Goal: Find specific page/section: Find specific page/section

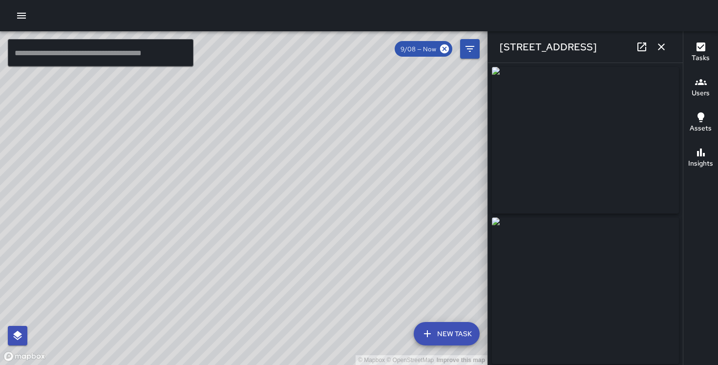
click at [670, 46] on button "button" at bounding box center [662, 47] width 20 height 20
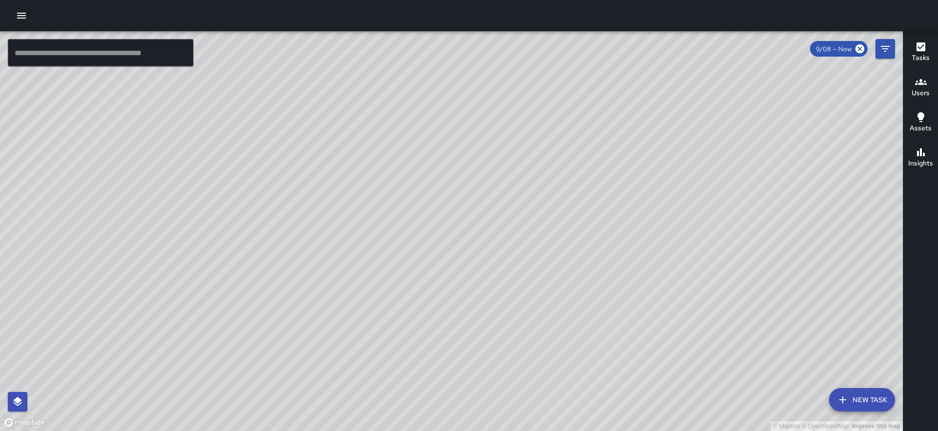
click at [897, 45] on div "© Mapbox © OpenStreetMap Improve this map" at bounding box center [451, 231] width 903 height 400
click at [892, 45] on button "Filters" at bounding box center [885, 49] width 20 height 20
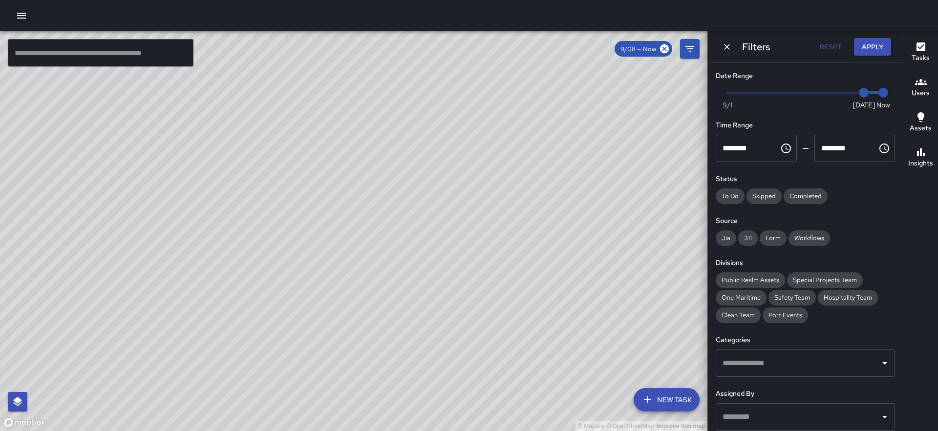
type input "*"
click at [827, 90] on span "Now Today 9/1 9/8 1:21 pm" at bounding box center [805, 92] width 156 height 15
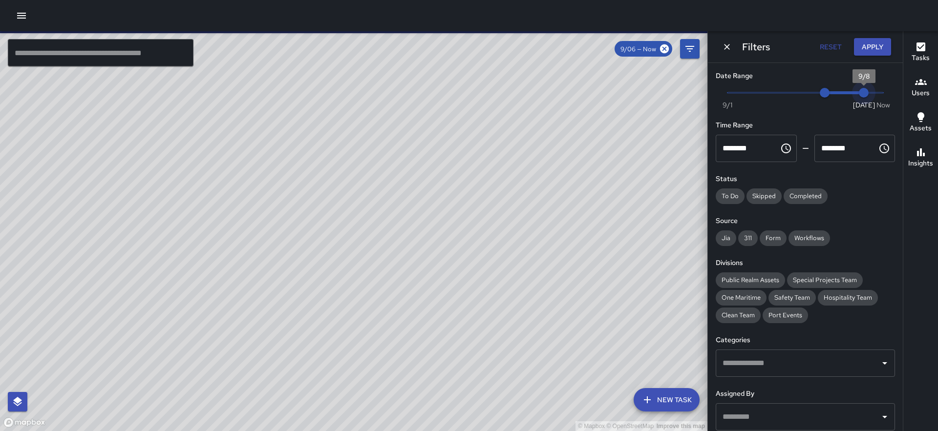
drag, startPoint x: 883, startPoint y: 93, endPoint x: 869, endPoint y: 93, distance: 13.7
click at [868, 93] on span "9/8" at bounding box center [864, 93] width 10 height 10
drag, startPoint x: 862, startPoint y: 93, endPoint x: 847, endPoint y: 93, distance: 14.7
click at [847, 93] on span "9/7" at bounding box center [844, 93] width 10 height 10
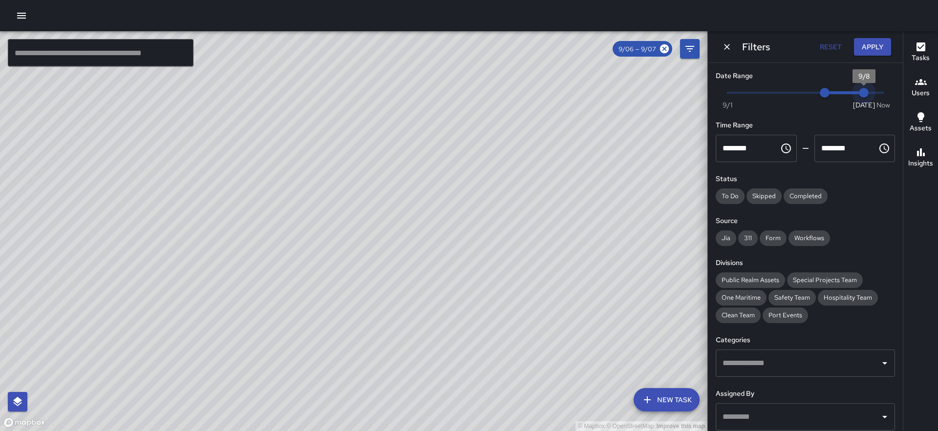
drag, startPoint x: 847, startPoint y: 93, endPoint x: 862, endPoint y: 92, distance: 14.2
click at [862, 92] on span "9/8" at bounding box center [864, 93] width 10 height 10
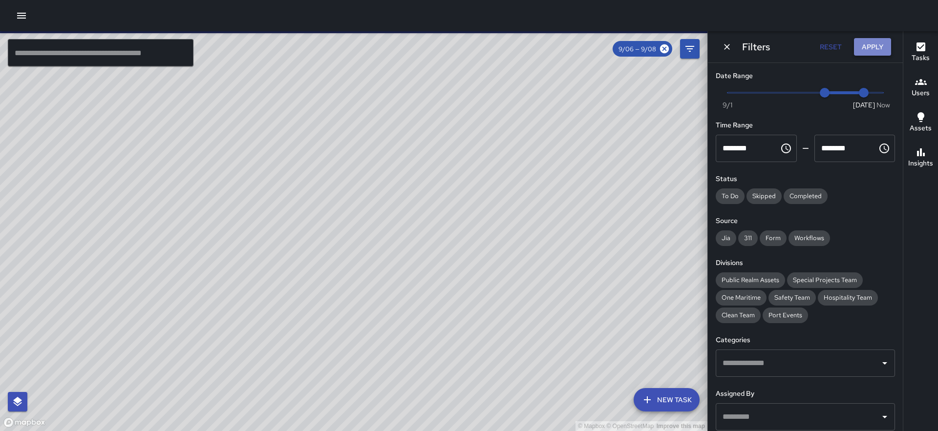
click at [878, 44] on button "Apply" at bounding box center [872, 47] width 37 height 18
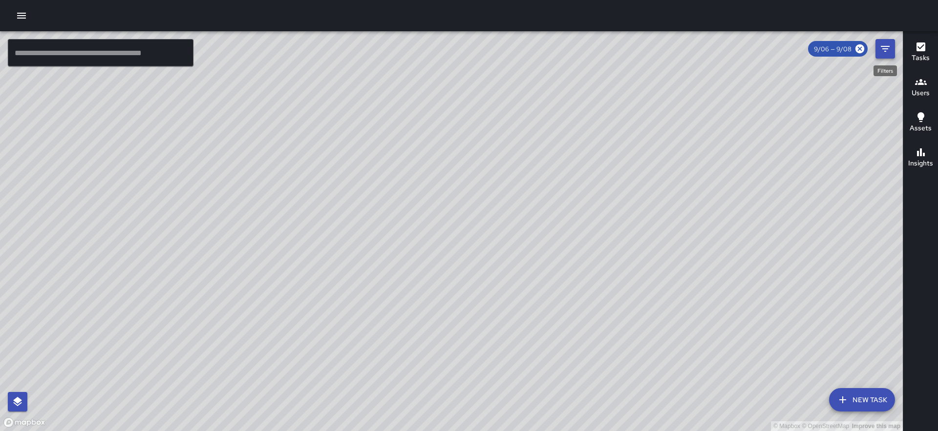
click at [885, 49] on icon "Filters" at bounding box center [885, 49] width 9 height 6
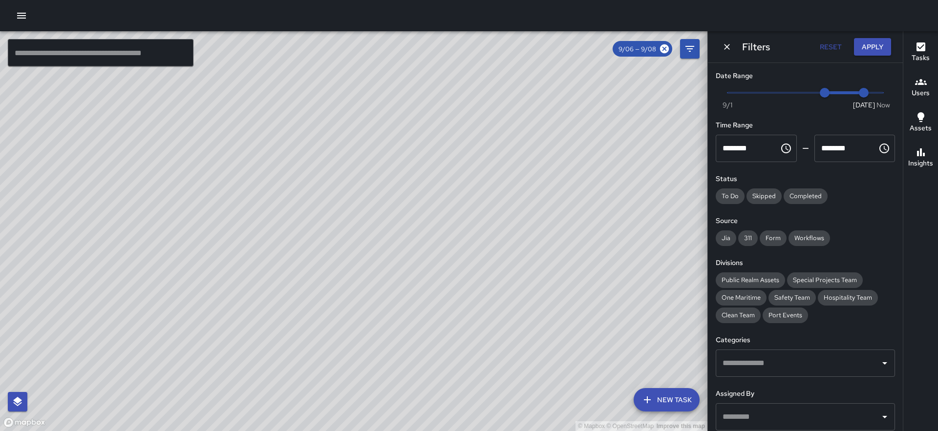
type input "*"
click at [849, 92] on span "Now Today 9/1 9/6 9/8" at bounding box center [805, 92] width 156 height 15
type input "*"
click at [810, 91] on span "9/5" at bounding box center [806, 93] width 10 height 10
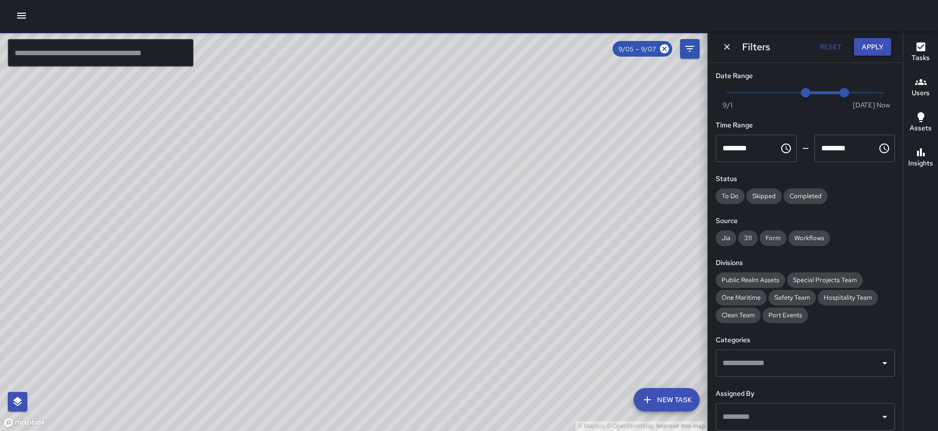
click at [870, 47] on button "Apply" at bounding box center [872, 47] width 37 height 18
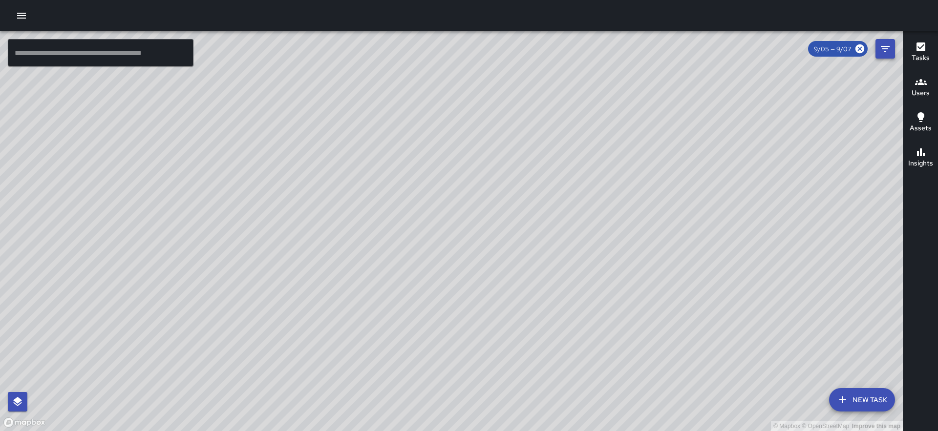
click at [881, 50] on icon "Filters" at bounding box center [885, 49] width 12 height 12
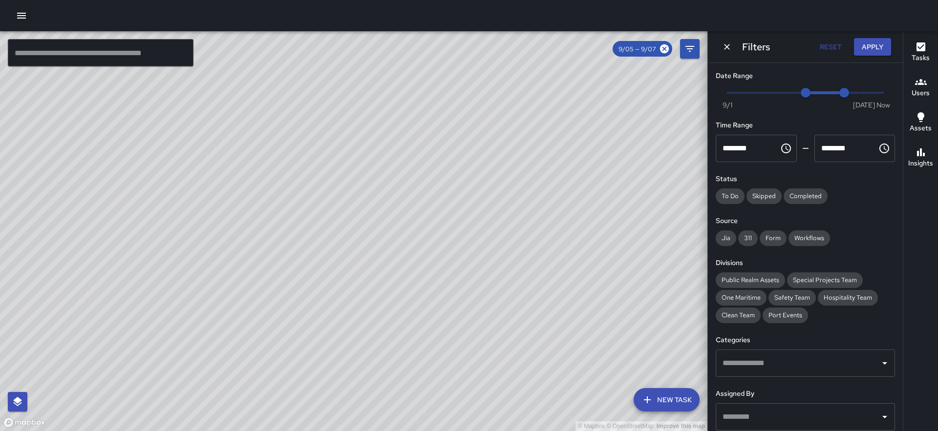
click at [816, 94] on span "Now Today 9/1 9/5 9/7" at bounding box center [805, 92] width 156 height 15
click at [843, 92] on span "Now Today 9/1 9/5 9/6" at bounding box center [805, 92] width 156 height 15
click at [818, 91] on span at bounding box center [825, 92] width 40 height 3
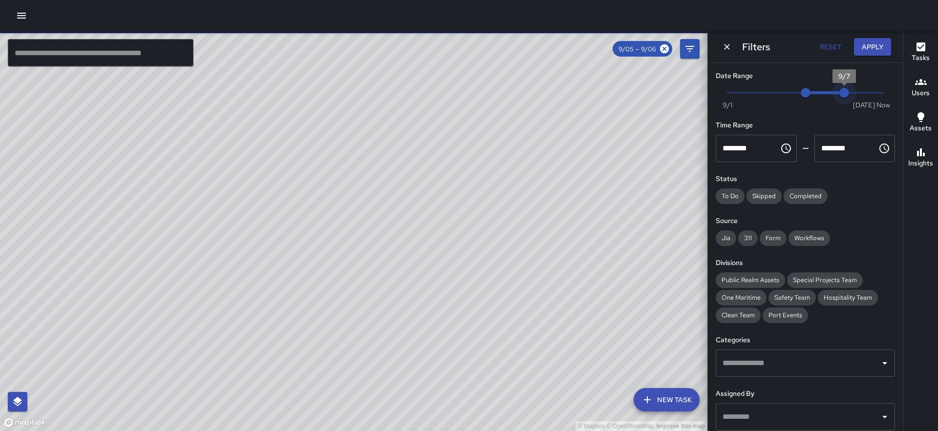
type input "*"
drag, startPoint x: 828, startPoint y: 92, endPoint x: 841, endPoint y: 90, distance: 13.3
click at [841, 90] on span "9/7" at bounding box center [844, 93] width 10 height 10
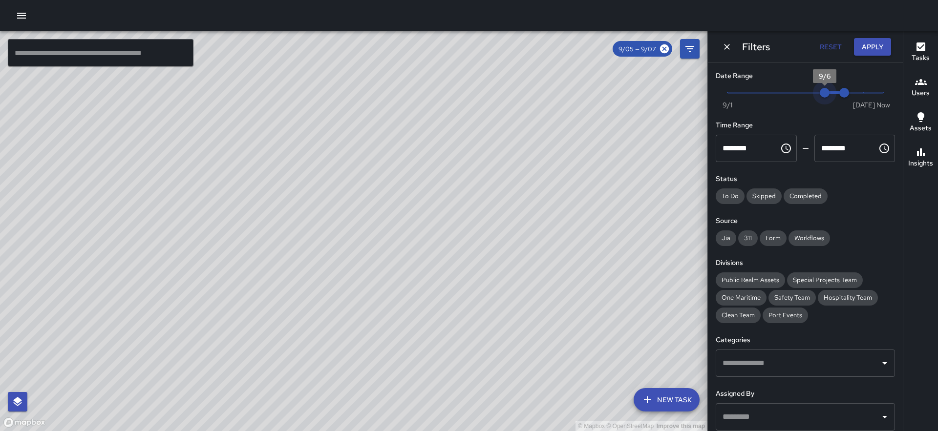
drag, startPoint x: 807, startPoint y: 96, endPoint x: 820, endPoint y: 95, distance: 12.2
click at [820, 95] on span "9/6" at bounding box center [825, 93] width 10 height 10
click at [867, 50] on button "Apply" at bounding box center [872, 47] width 37 height 18
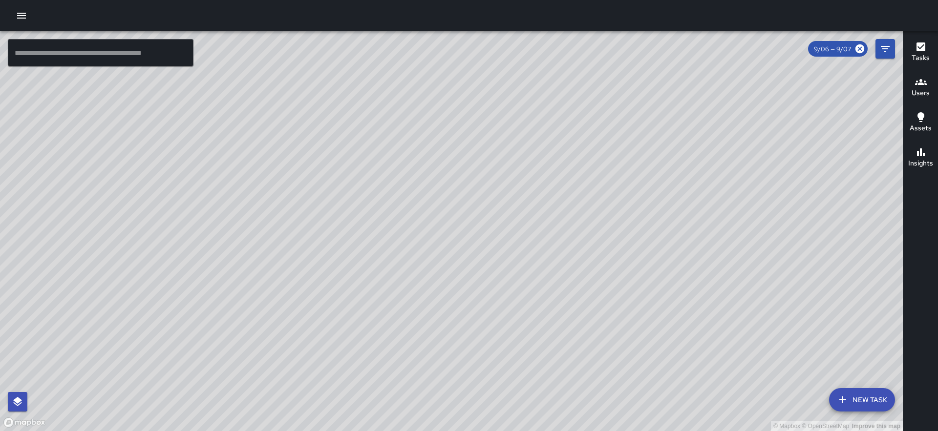
drag, startPoint x: 395, startPoint y: 262, endPoint x: 393, endPoint y: 152, distance: 109.9
click at [393, 152] on div "© Mapbox © OpenStreetMap Improve this map" at bounding box center [451, 231] width 903 height 400
drag, startPoint x: 355, startPoint y: 221, endPoint x: 351, endPoint y: 367, distance: 146.1
click at [351, 367] on div "© Mapbox © OpenStreetMap Improve this map" at bounding box center [451, 231] width 903 height 400
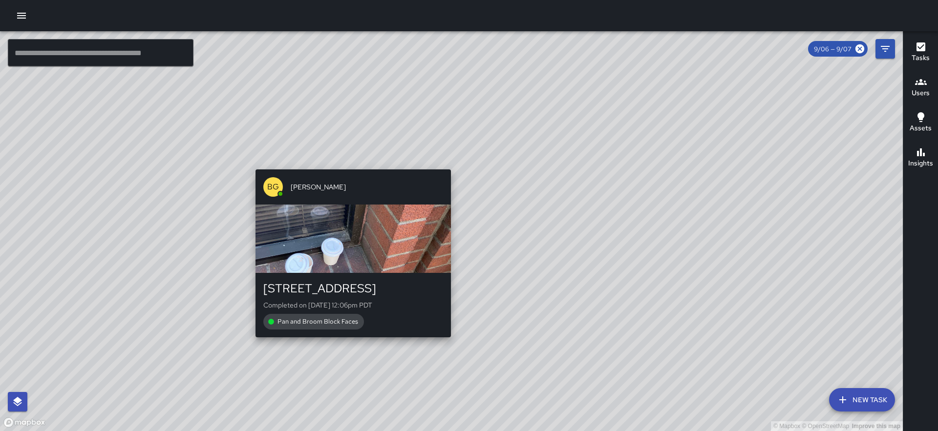
click at [349, 164] on div "© Mapbox © OpenStreetMap Improve this map BG Benard Greer 490 Pacific Avenue Co…" at bounding box center [451, 231] width 903 height 400
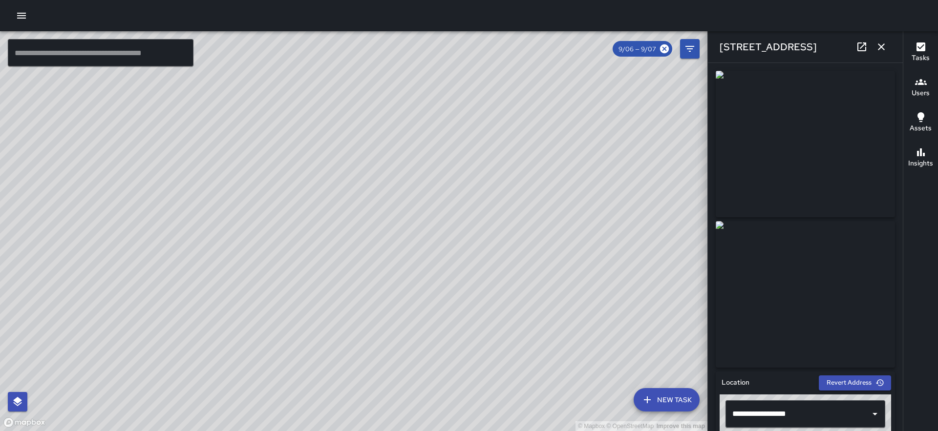
drag, startPoint x: 309, startPoint y: 249, endPoint x: 305, endPoint y: 166, distance: 83.1
click at [305, 166] on div "© Mapbox © OpenStreetMap Improve this map" at bounding box center [353, 231] width 707 height 400
click at [881, 42] on icon "button" at bounding box center [881, 47] width 12 height 12
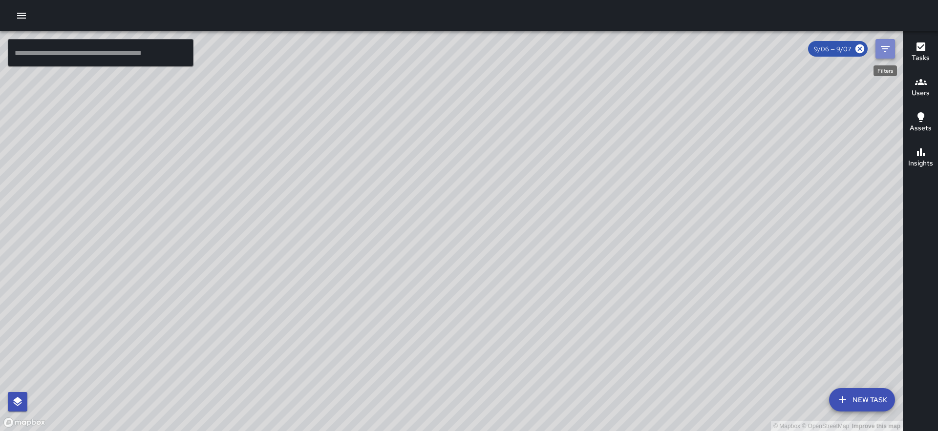
click at [885, 49] on icon "Filters" at bounding box center [885, 49] width 9 height 6
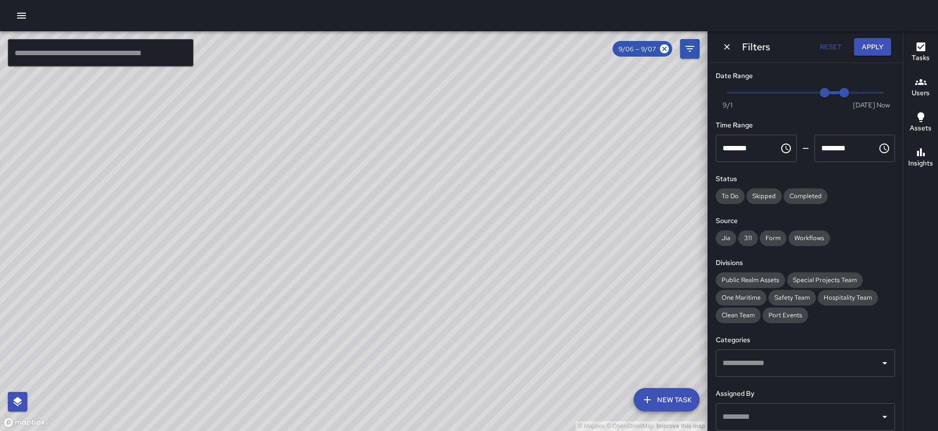
type input "*"
click at [731, 92] on span at bounding box center [805, 93] width 156 height 2
click at [873, 46] on button "Apply" at bounding box center [872, 47] width 37 height 18
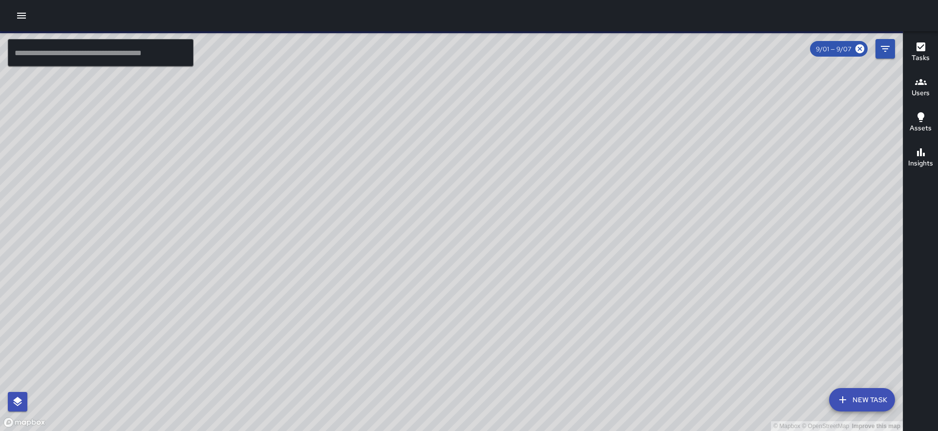
drag, startPoint x: 600, startPoint y: 335, endPoint x: 514, endPoint y: 199, distance: 160.0
click at [514, 199] on div "© Mapbox © OpenStreetMap Improve this map" at bounding box center [451, 231] width 903 height 400
drag, startPoint x: 612, startPoint y: 259, endPoint x: 571, endPoint y: 146, distance: 120.3
click at [571, 146] on div "© Mapbox © OpenStreetMap Improve this map" at bounding box center [451, 231] width 903 height 400
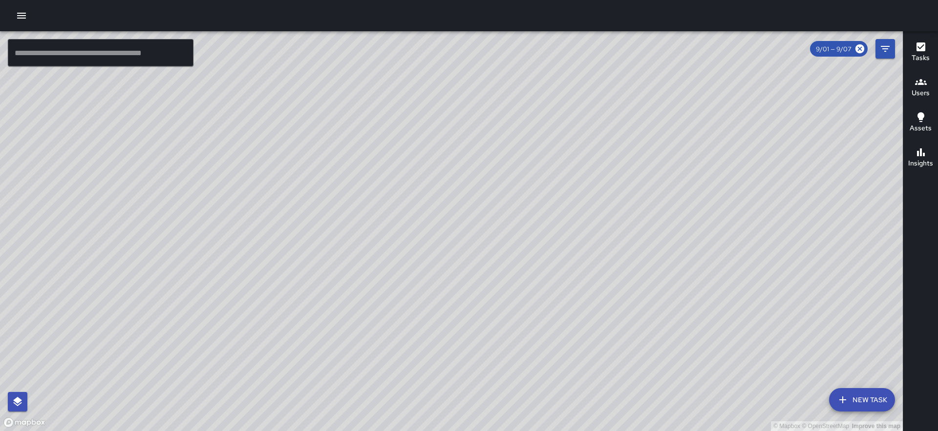
drag, startPoint x: 281, startPoint y: 216, endPoint x: 262, endPoint y: 296, distance: 82.0
click at [262, 296] on div "© Mapbox © OpenStreetMap Improve this map" at bounding box center [451, 231] width 903 height 400
click at [23, 14] on icon "button" at bounding box center [22, 16] width 12 height 12
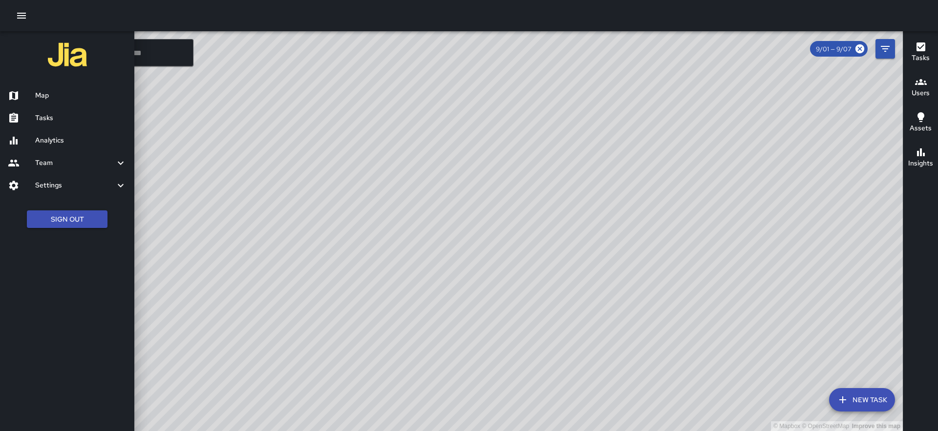
click at [54, 99] on h6 "Map" at bounding box center [80, 95] width 91 height 11
